Goal: Information Seeking & Learning: Learn about a topic

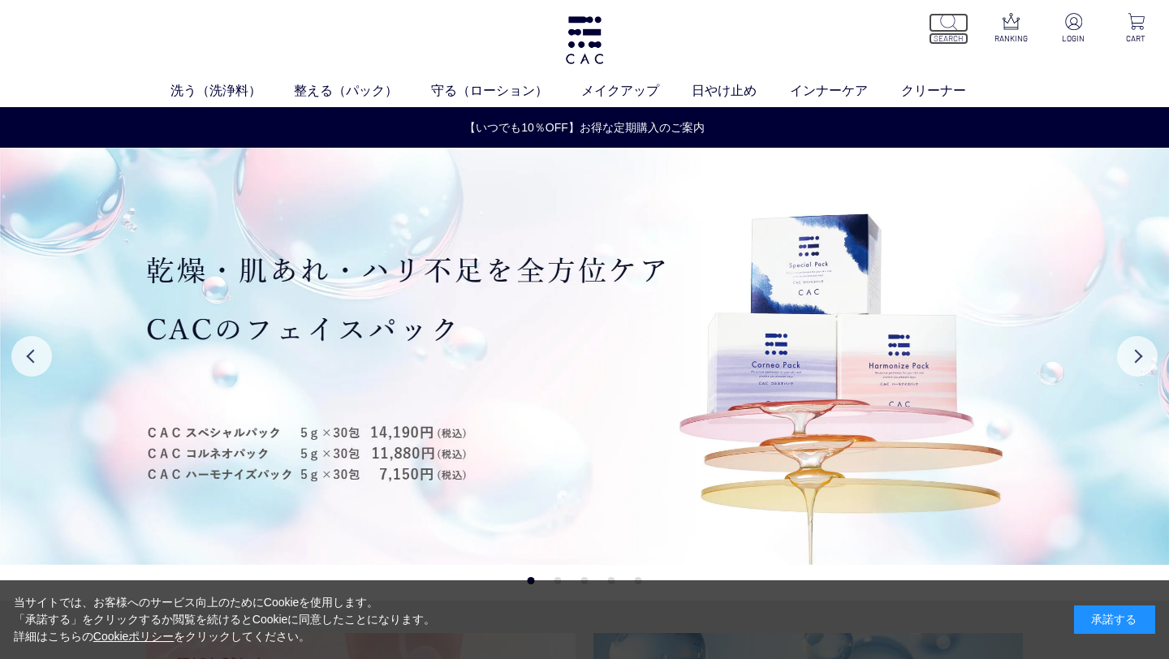
click at [943, 38] on p "SEARCH" at bounding box center [948, 38] width 40 height 12
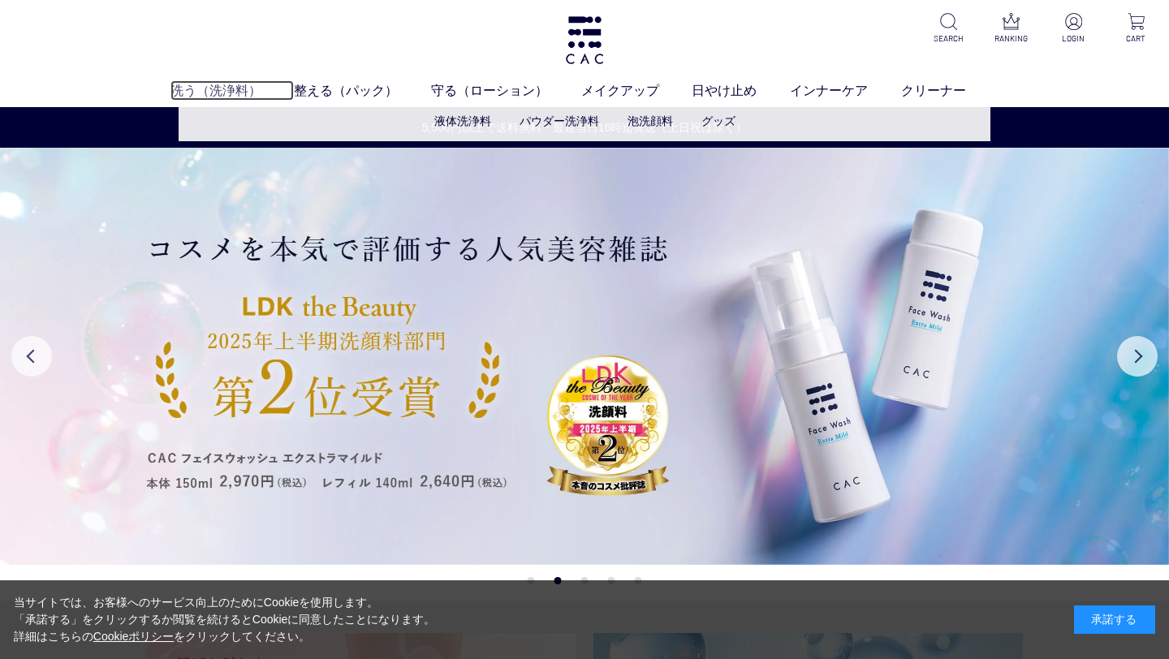
click at [207, 85] on link "洗う（洗浄料）" at bounding box center [232, 89] width 124 height 19
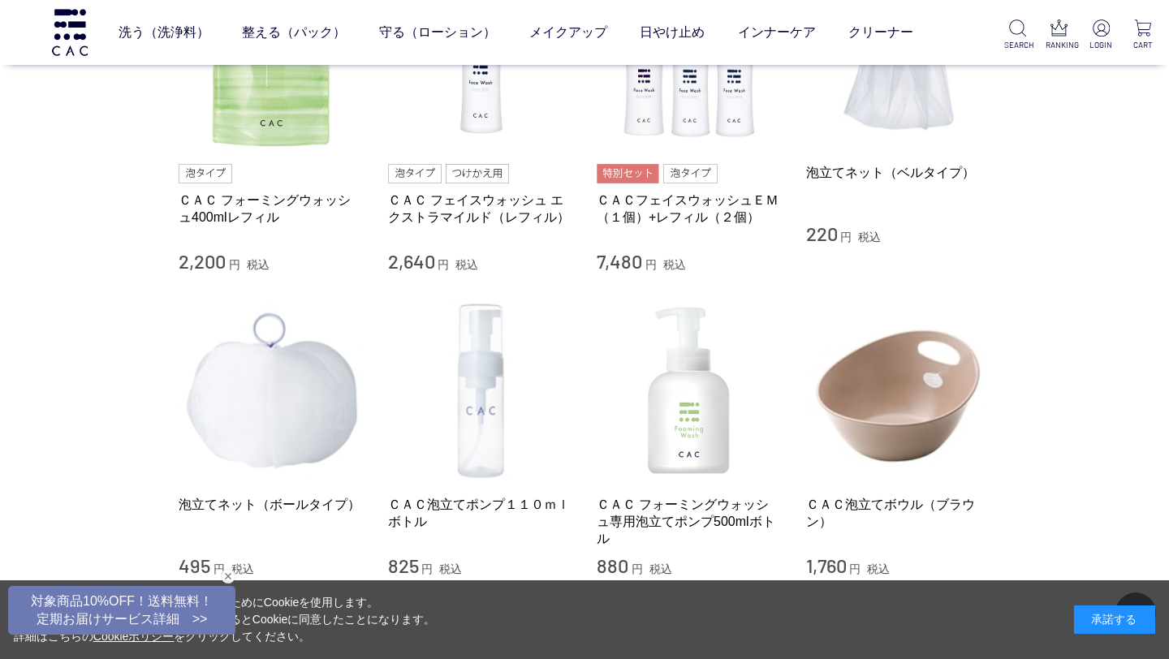
scroll to position [1096, 0]
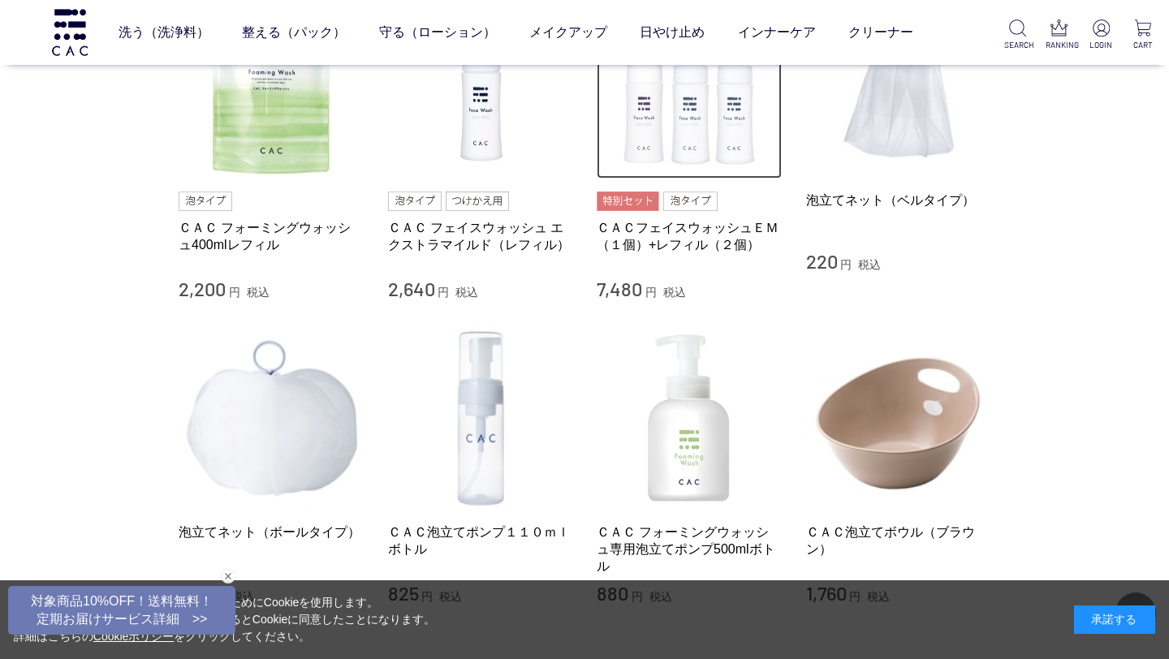
click at [714, 133] on img at bounding box center [689, 86] width 185 height 185
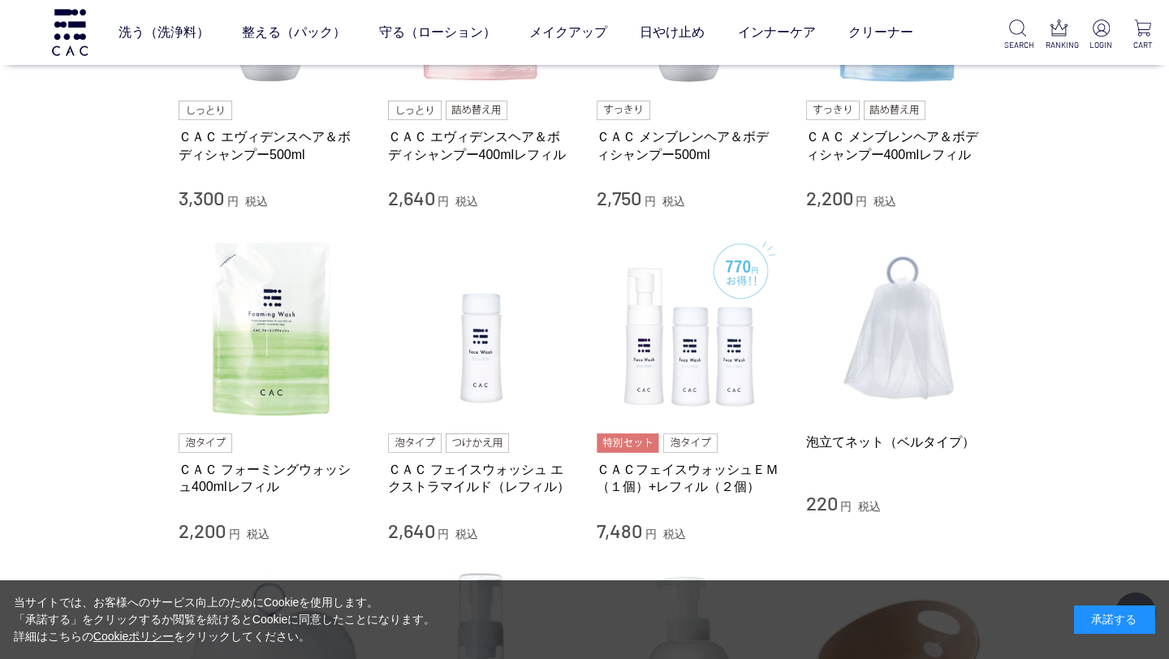
scroll to position [1214, 0]
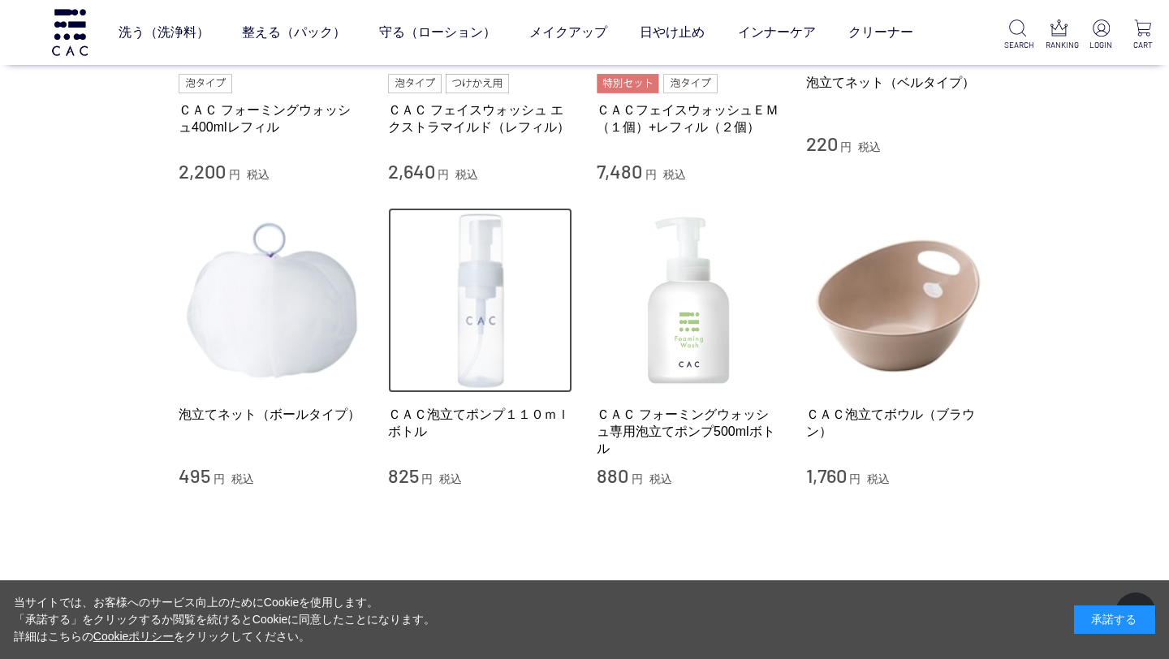
click at [471, 314] on img at bounding box center [480, 300] width 185 height 185
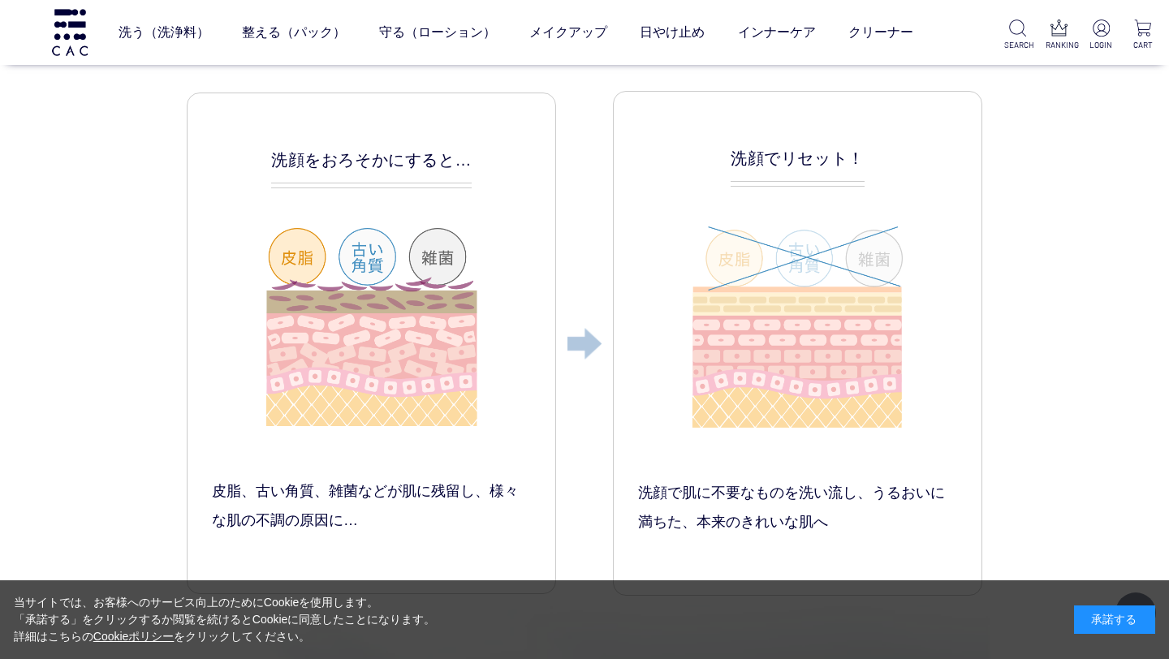
scroll to position [2074, 0]
